Goal: Navigation & Orientation: Find specific page/section

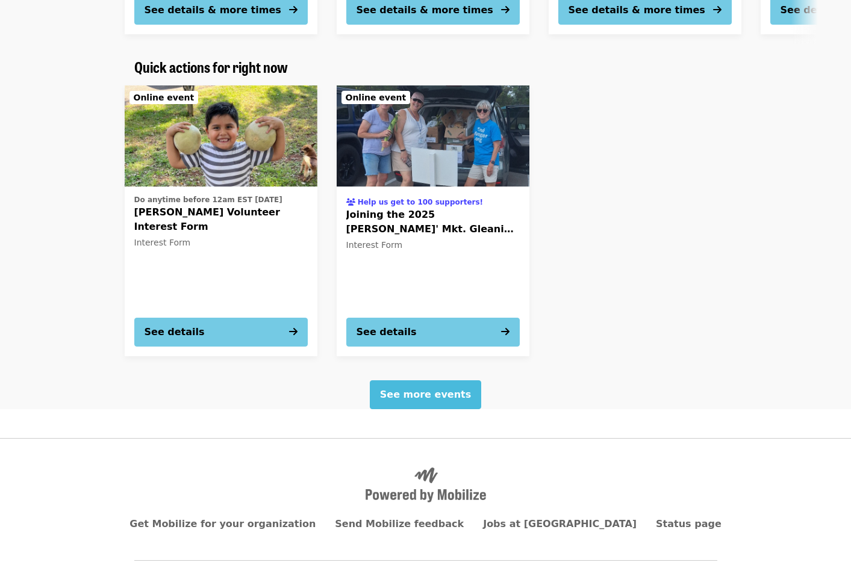
scroll to position [496, 0]
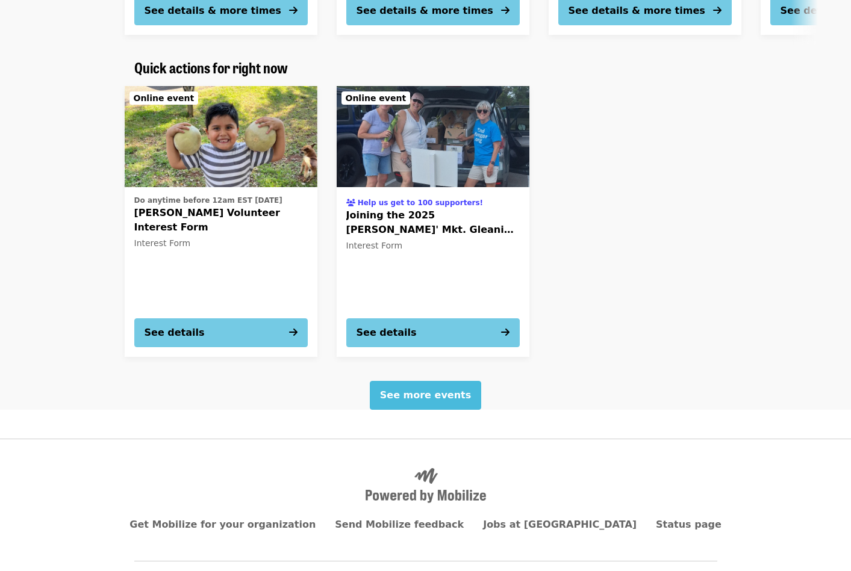
click at [429, 390] on span "See more events" at bounding box center [425, 395] width 91 height 11
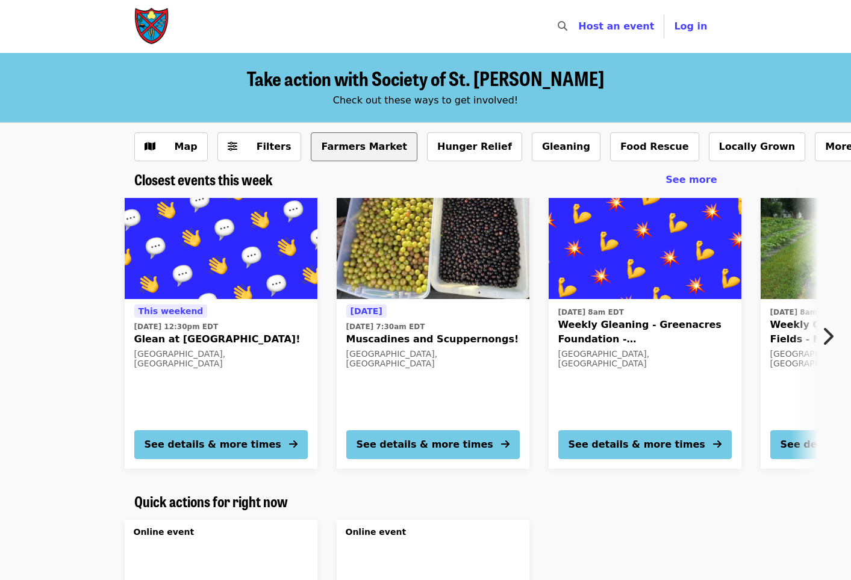
click at [331, 148] on button "Farmers Market" at bounding box center [364, 146] width 107 height 29
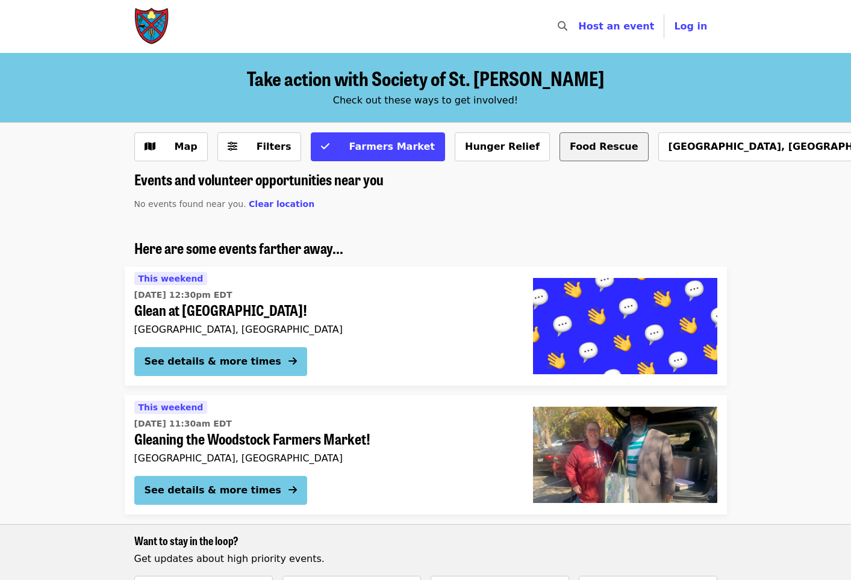
click at [559, 145] on button "Food Rescue" at bounding box center [603, 146] width 89 height 29
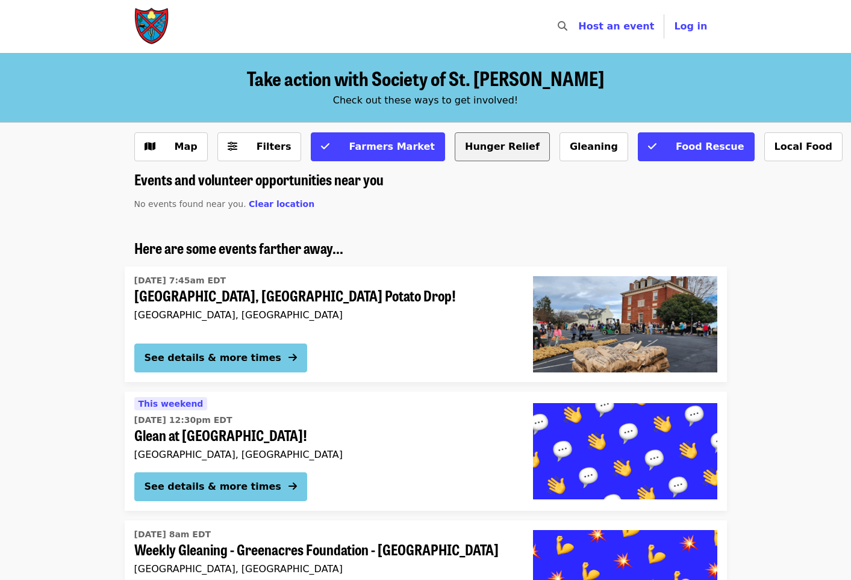
click at [470, 150] on button "Hunger Relief" at bounding box center [502, 146] width 95 height 29
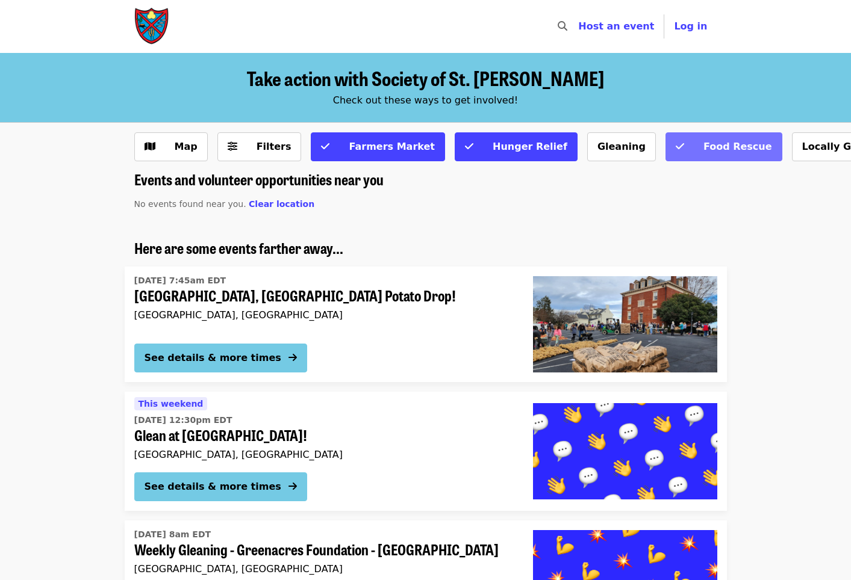
click at [691, 145] on span "Food Rescue" at bounding box center [731, 147] width 81 height 14
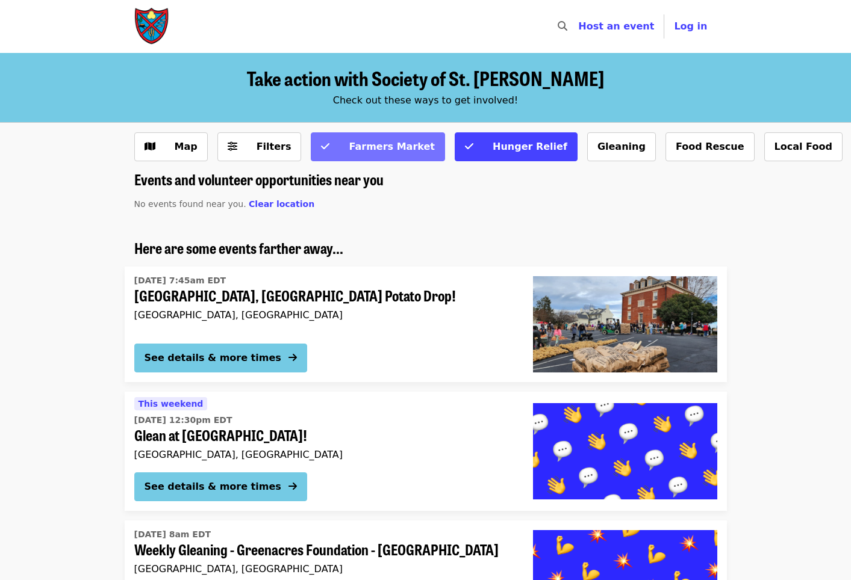
click at [391, 143] on span "Farmers Market" at bounding box center [392, 146] width 86 height 11
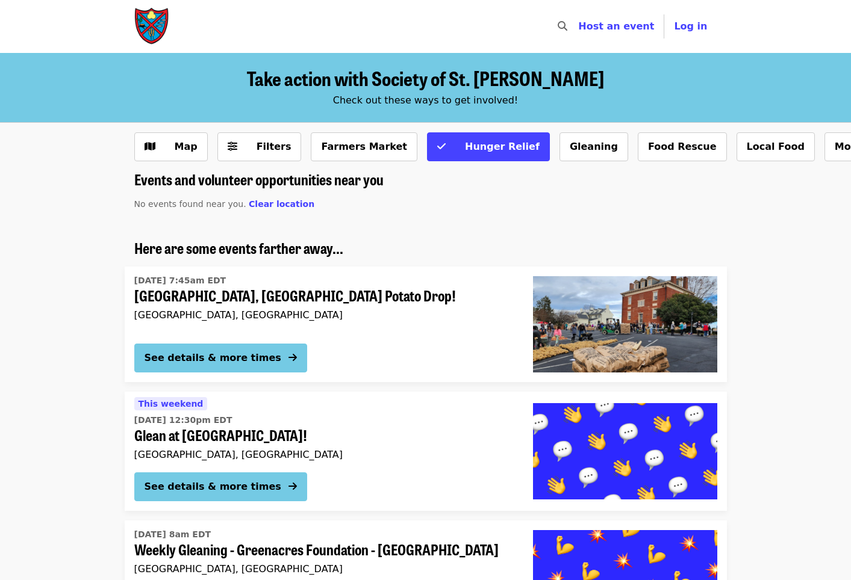
click at [152, 29] on img "Main navigation" at bounding box center [152, 26] width 36 height 39
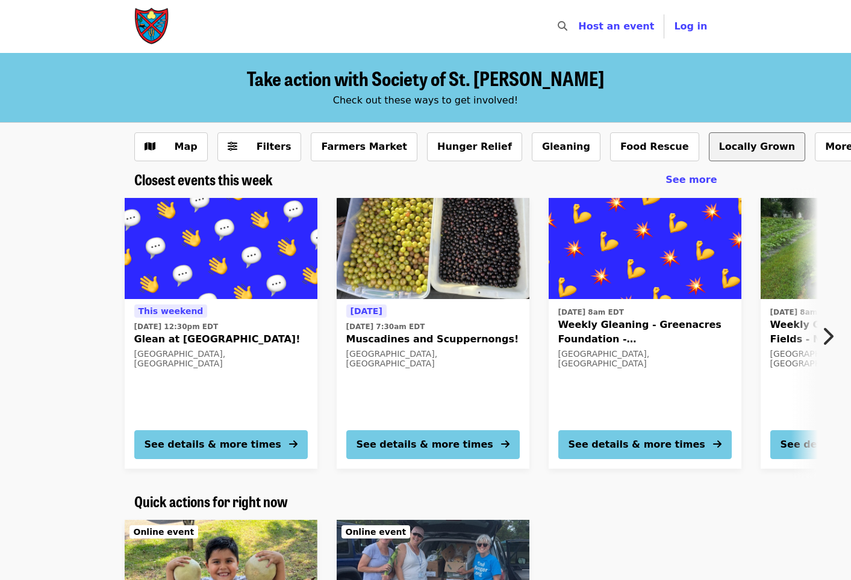
click at [709, 144] on button "Locally Grown" at bounding box center [757, 146] width 97 height 29
